Goal: Task Accomplishment & Management: Manage account settings

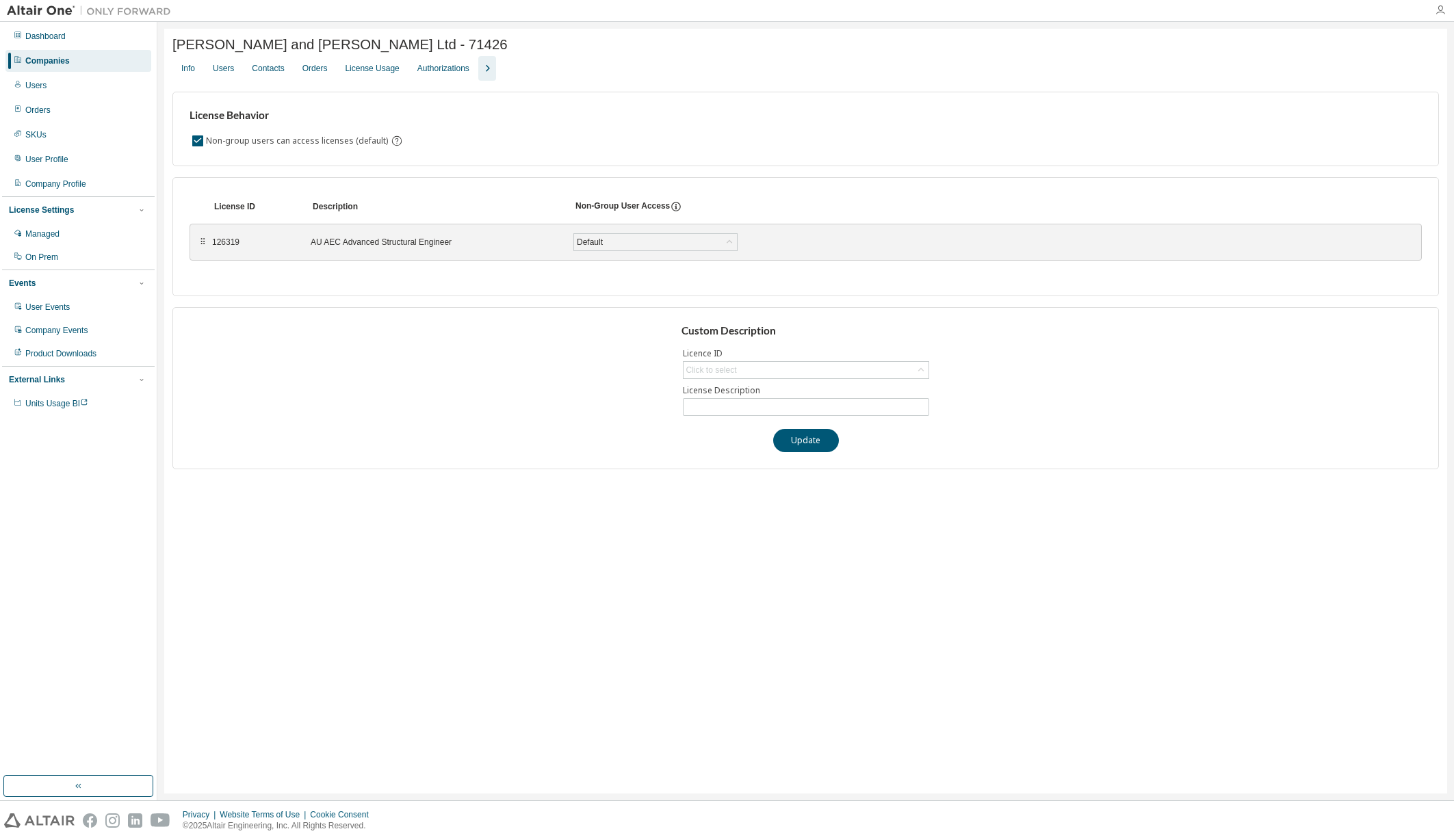
click at [1436, 9] on icon "button" at bounding box center [1440, 10] width 11 height 11
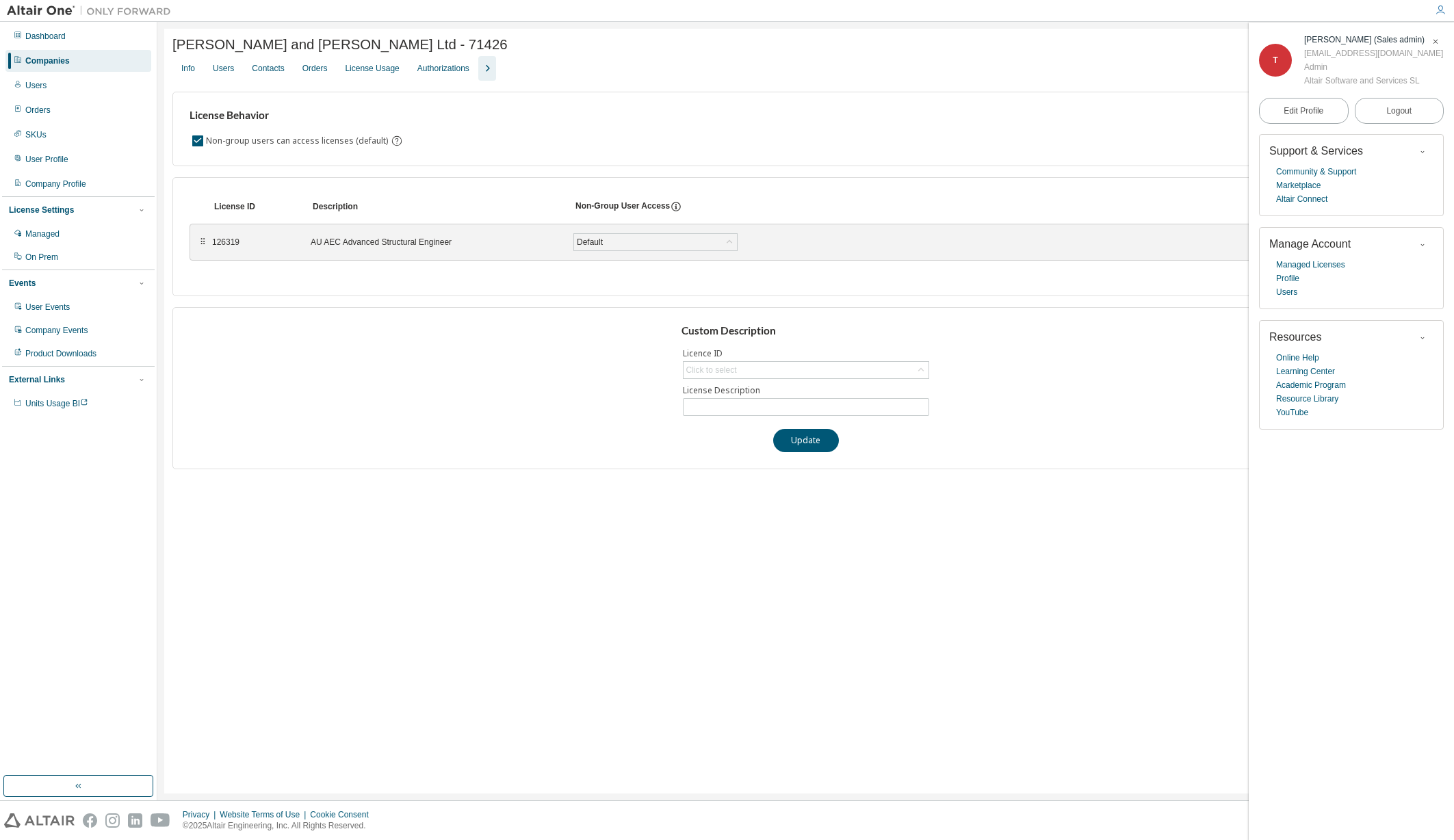
click at [1436, 46] on icon "button" at bounding box center [1435, 42] width 8 height 11
